Goal: Transaction & Acquisition: Purchase product/service

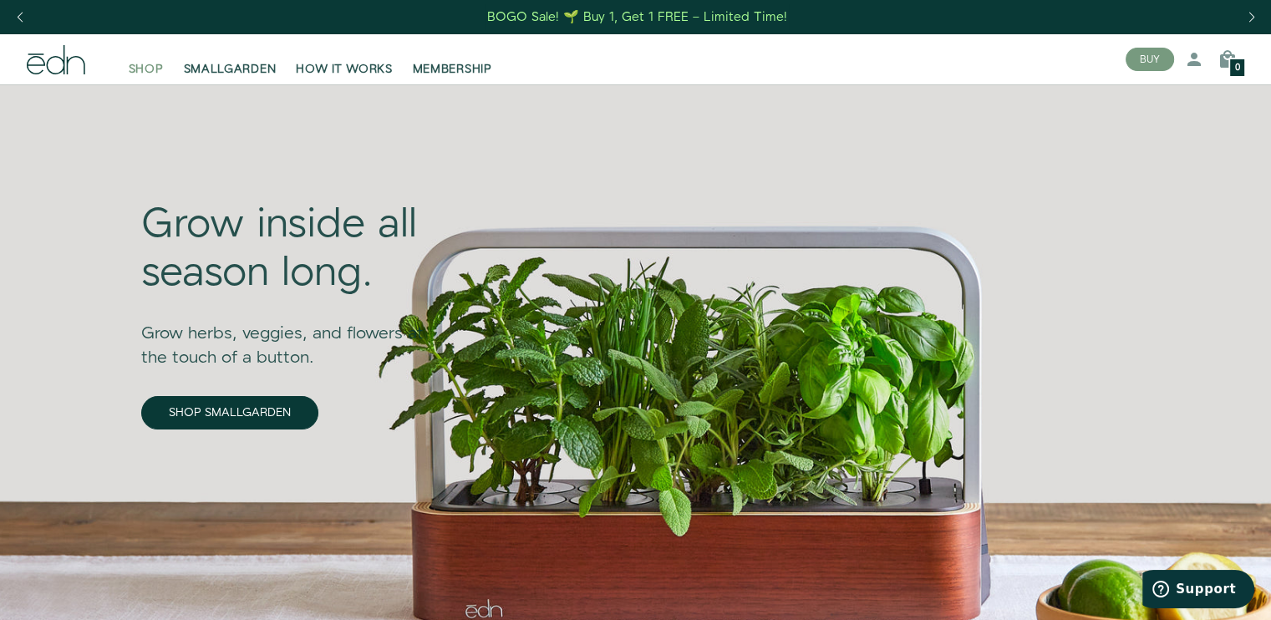
click at [147, 74] on span "SHOP" at bounding box center [146, 69] width 35 height 17
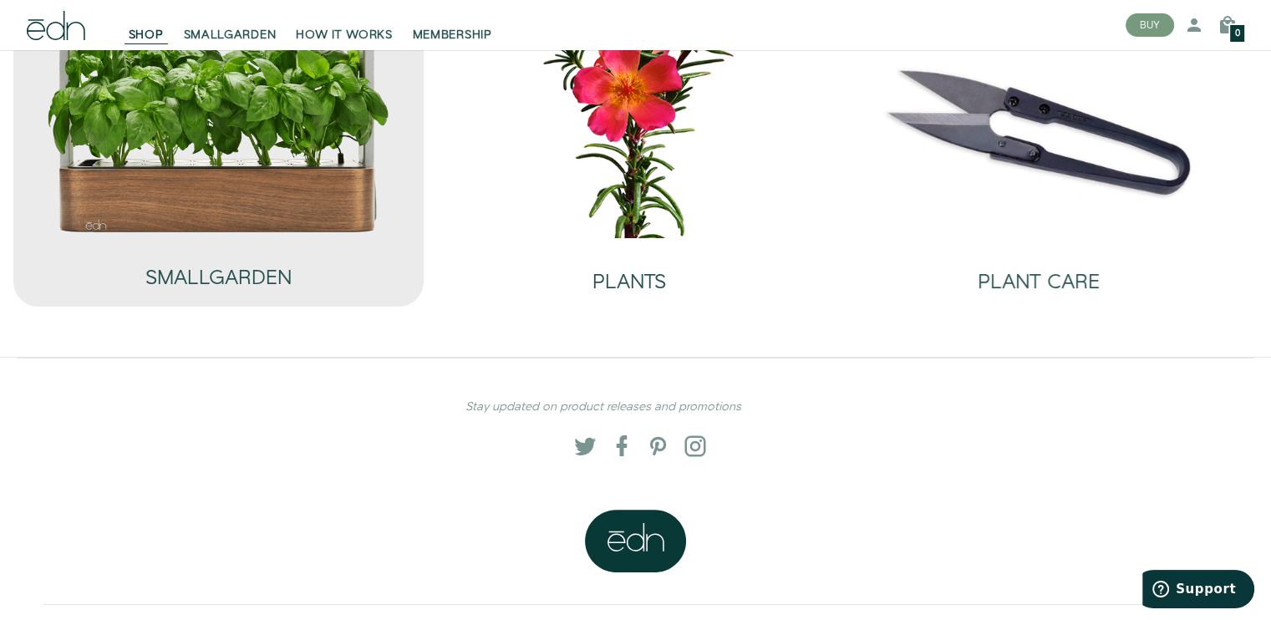
click at [334, 222] on img at bounding box center [218, 124] width 345 height 222
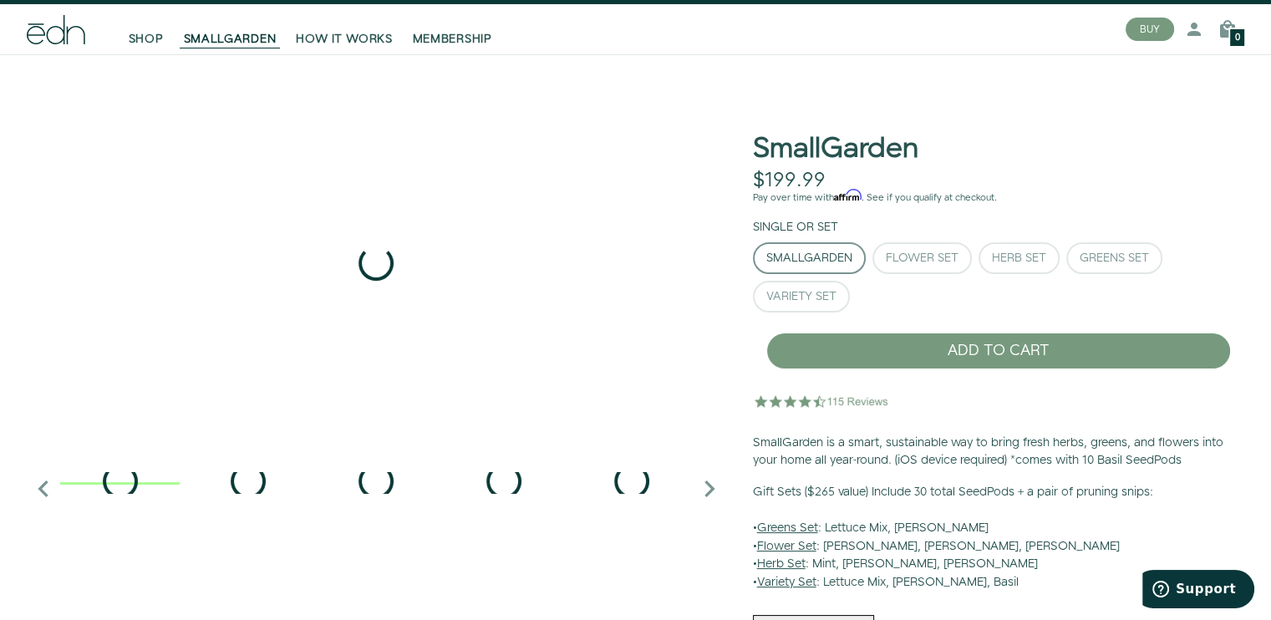
scroll to position [27, 0]
